Goal: Navigation & Orientation: Find specific page/section

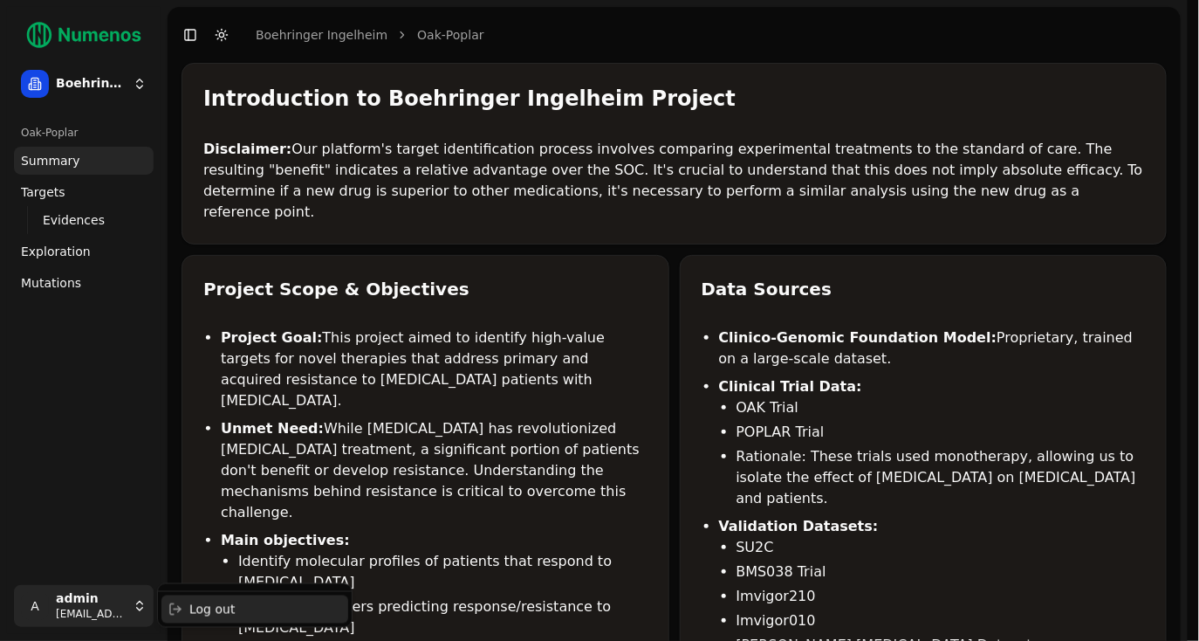
click at [208, 605] on div "Log out" at bounding box center [255, 609] width 187 height 28
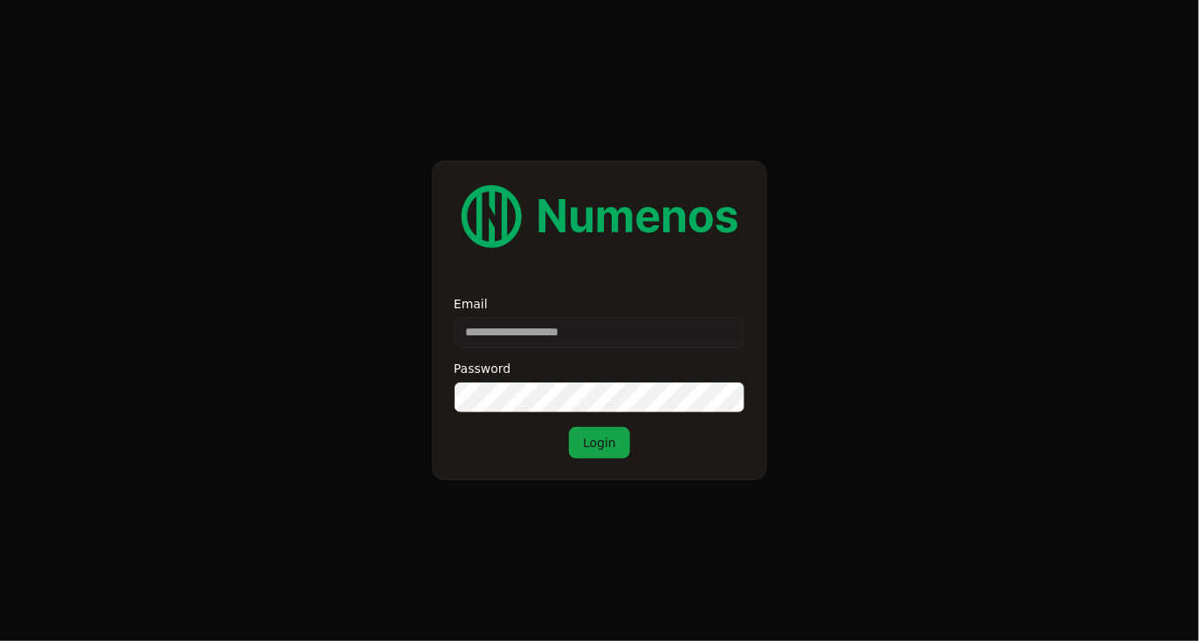
click at [541, 332] on input "Email" at bounding box center [600, 332] width 292 height 31
type input "**********"
click at [594, 446] on button "Login" at bounding box center [599, 442] width 61 height 31
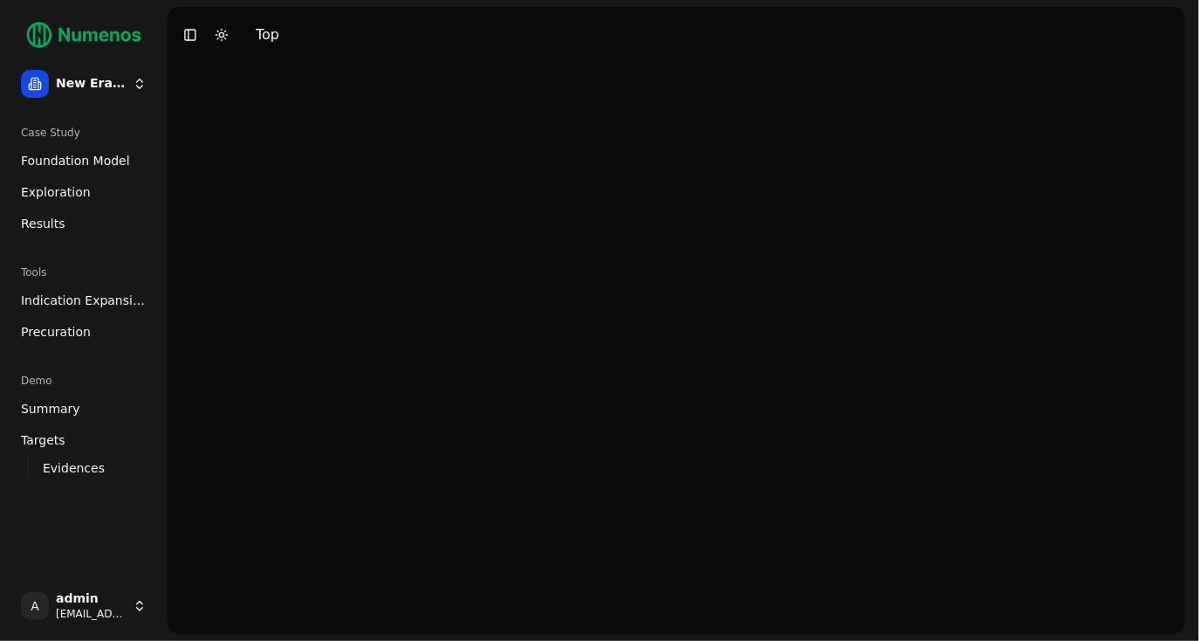
click at [107, 165] on span "Foundation Model" at bounding box center [75, 160] width 109 height 17
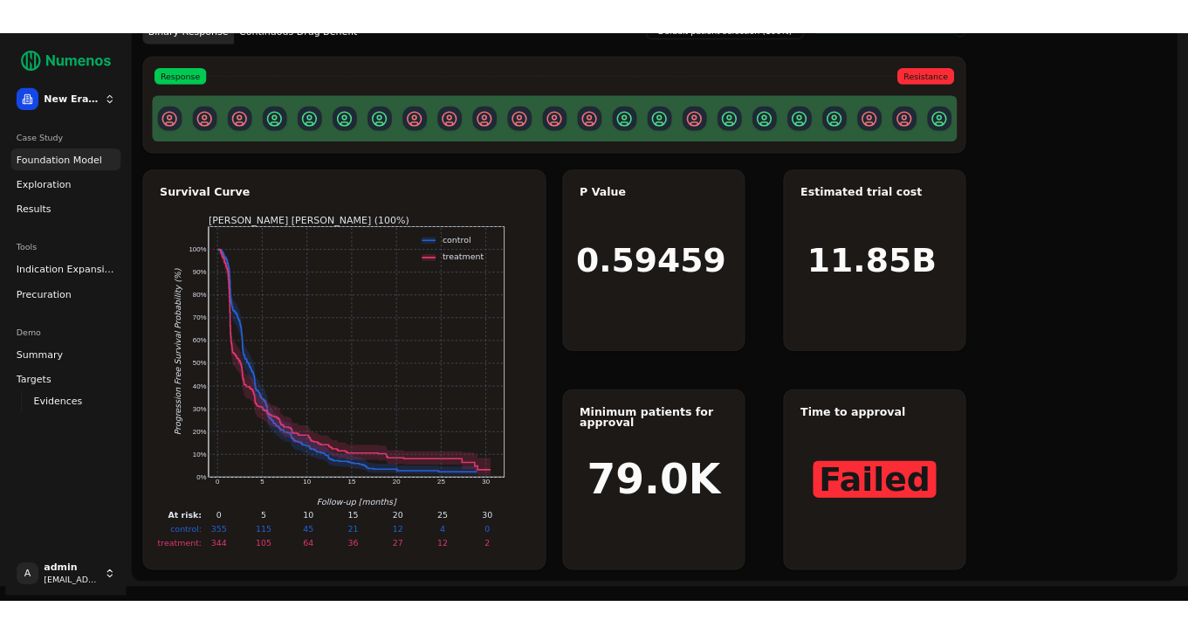
scroll to position [81, 0]
